Goal: Navigation & Orientation: Understand site structure

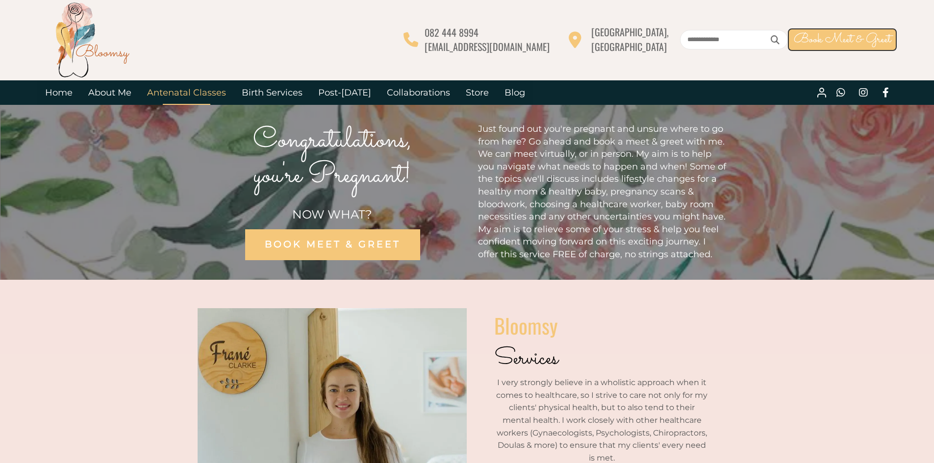
click at [170, 90] on link "Antenatal Classes" at bounding box center [186, 92] width 95 height 25
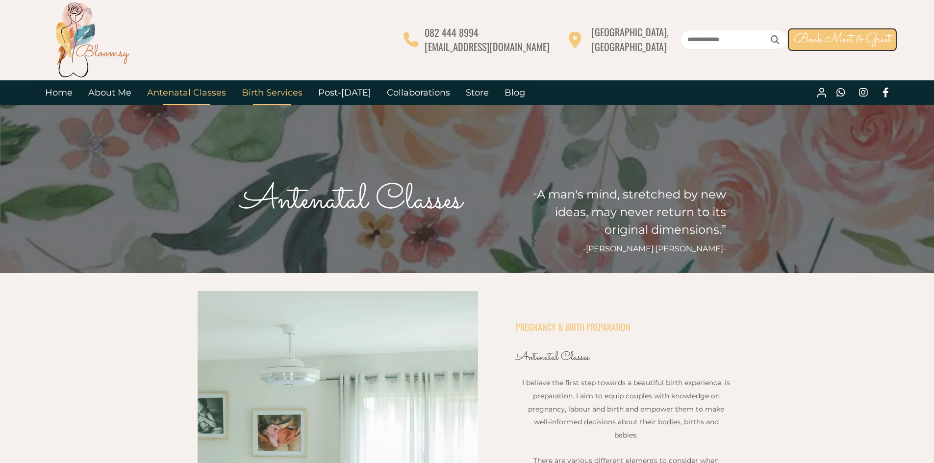
click at [268, 91] on link "Birth Services" at bounding box center [272, 92] width 76 height 25
click at [384, 93] on link "Collaborations" at bounding box center [418, 92] width 79 height 25
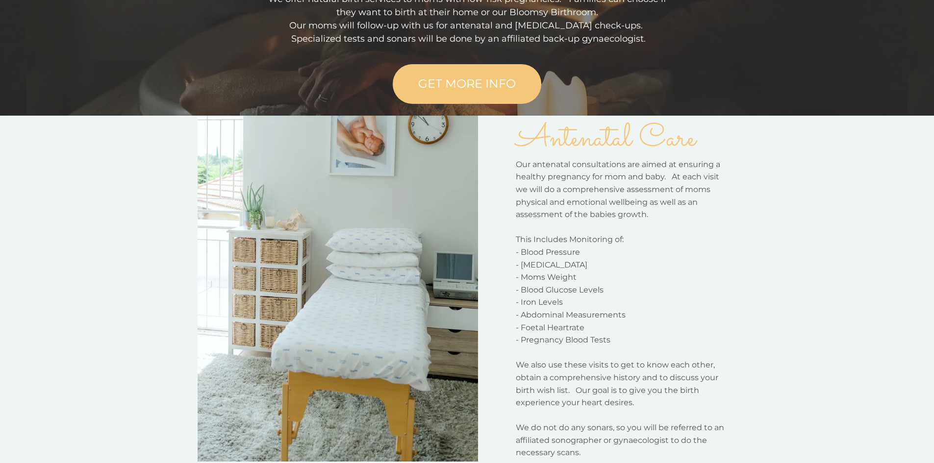
scroll to position [343, 0]
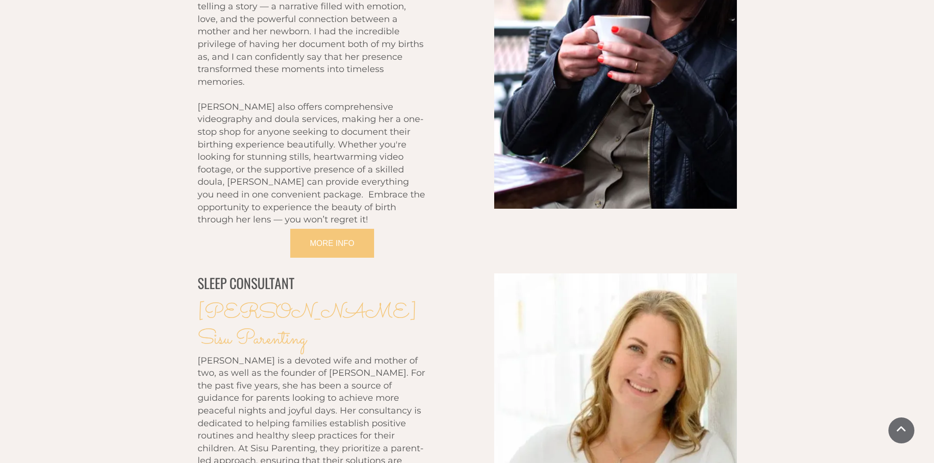
scroll to position [343, 0]
